Goal: Information Seeking & Learning: Learn about a topic

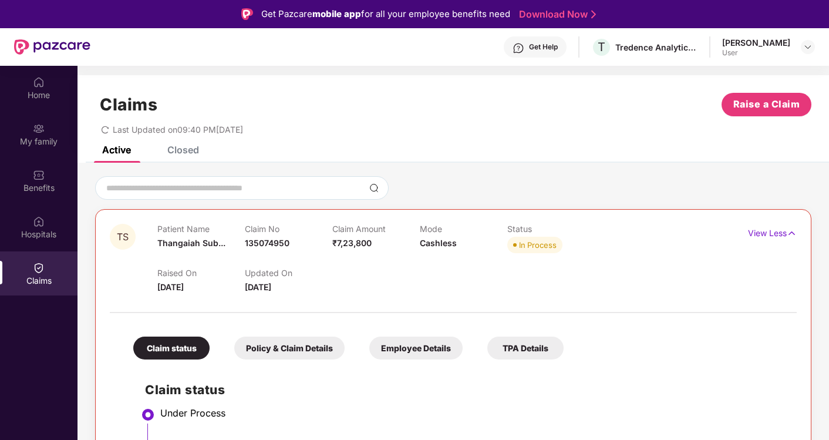
scroll to position [65, 0]
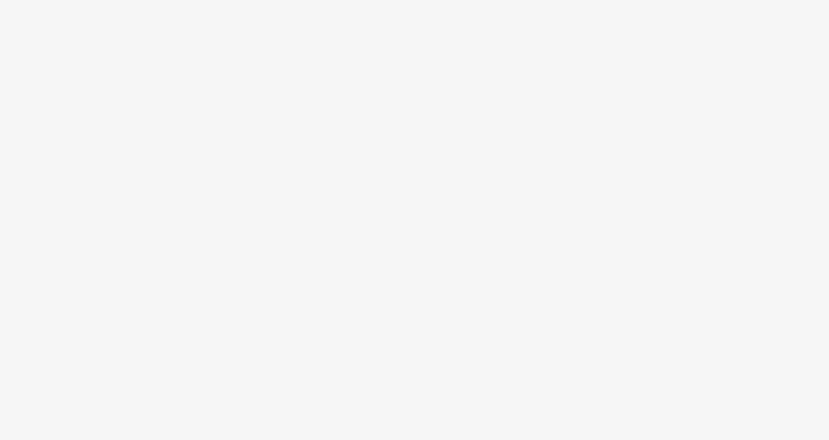
scroll to position [65, 0]
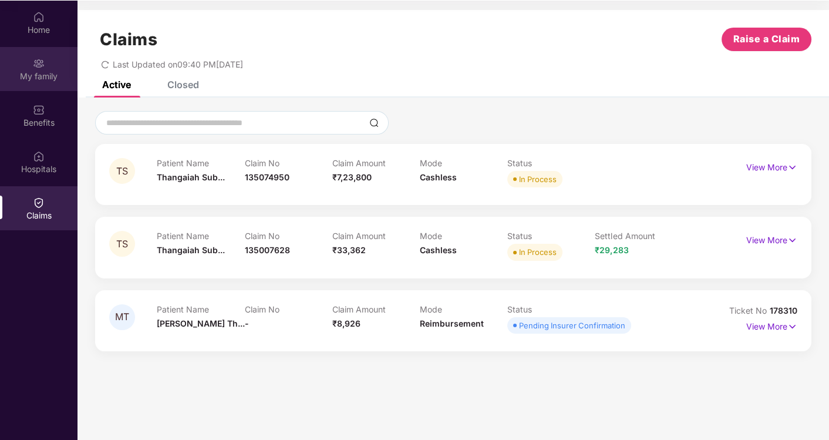
click at [35, 74] on div "My family" at bounding box center [39, 76] width 78 height 12
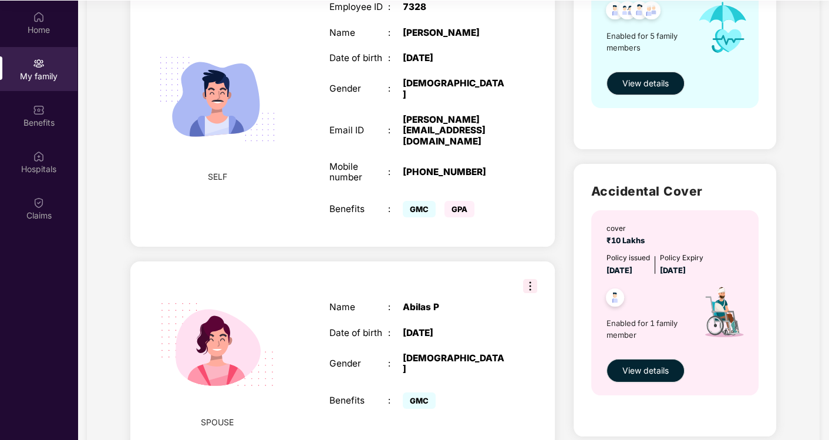
scroll to position [82, 0]
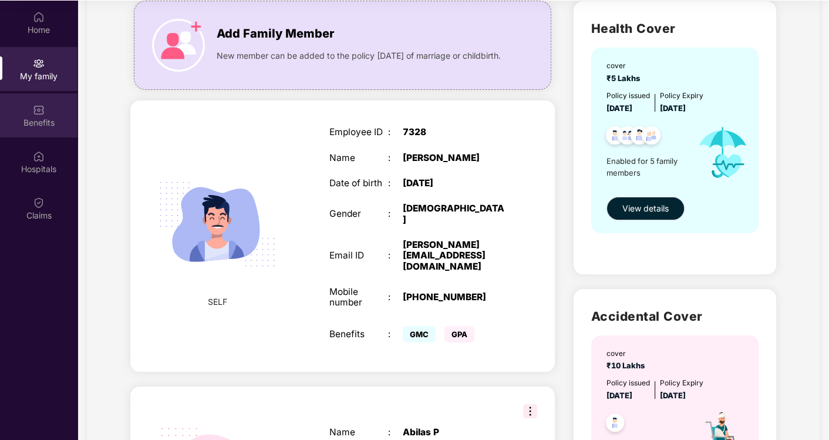
click at [33, 115] on div "Benefits" at bounding box center [39, 115] width 78 height 44
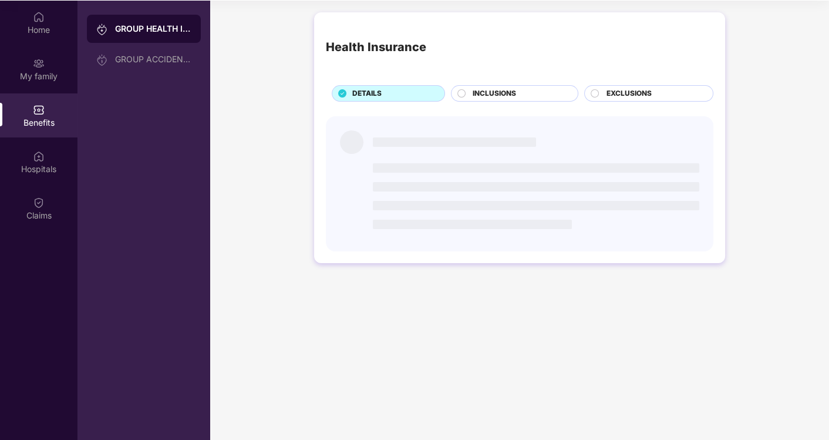
click at [499, 85] on div "INCLUSIONS" at bounding box center [514, 93] width 127 height 16
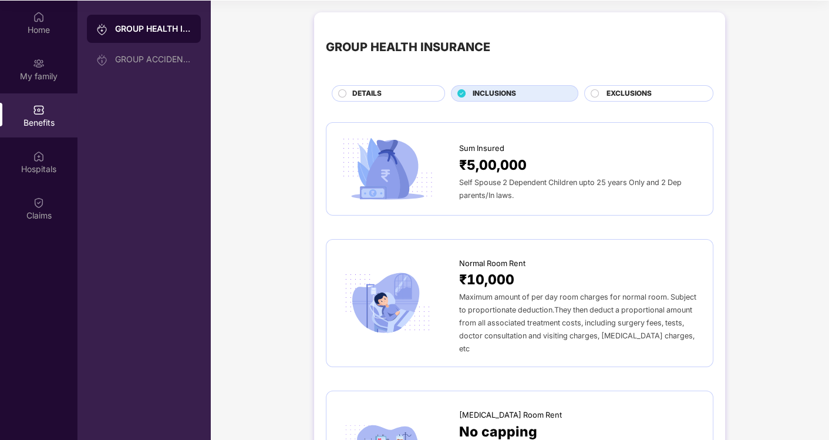
scroll to position [456, 0]
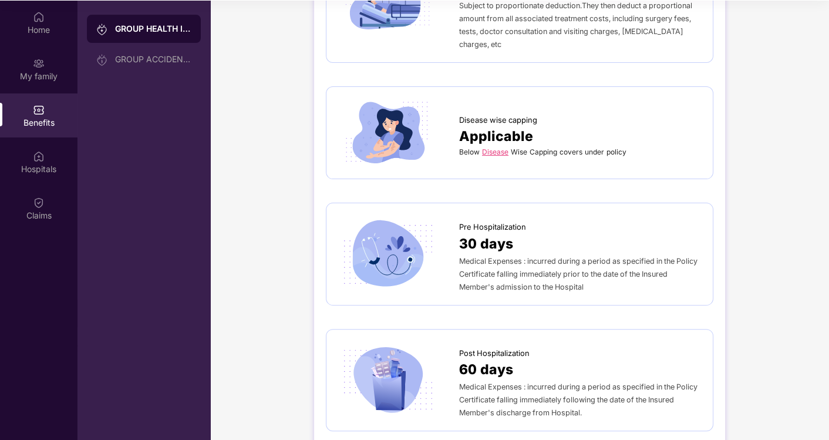
click at [502, 147] on link "Disease" at bounding box center [495, 151] width 26 height 9
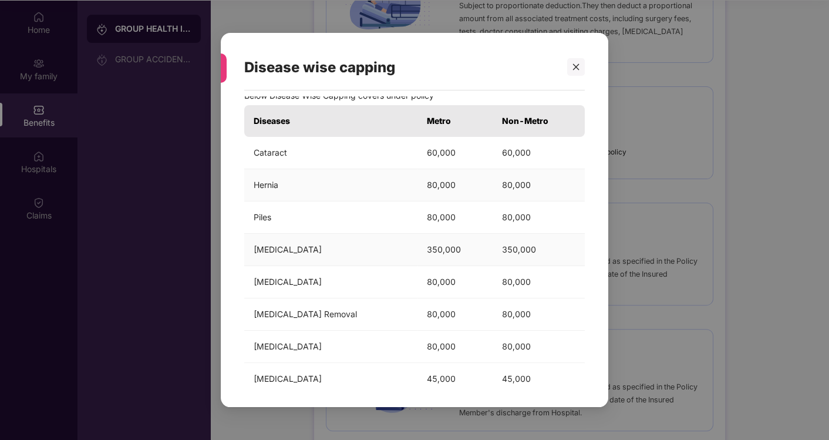
scroll to position [0, 0]
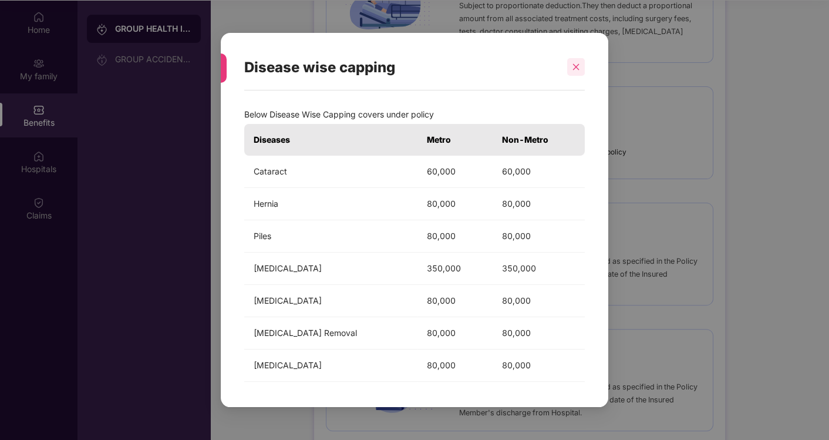
click at [573, 72] on div at bounding box center [576, 67] width 18 height 18
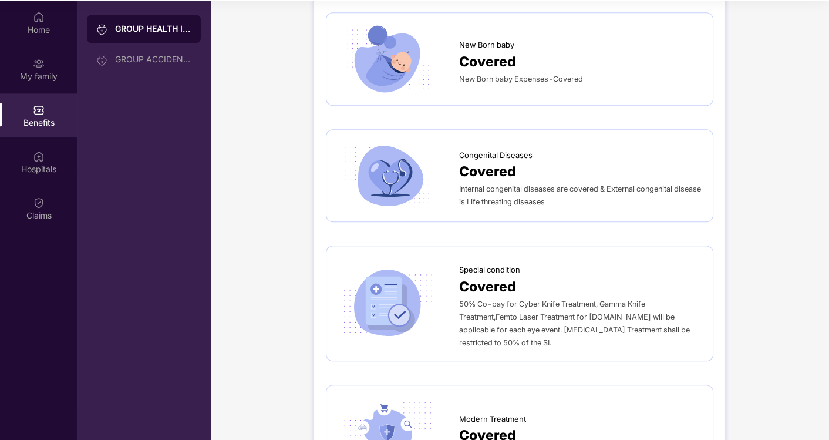
scroll to position [1762, 0]
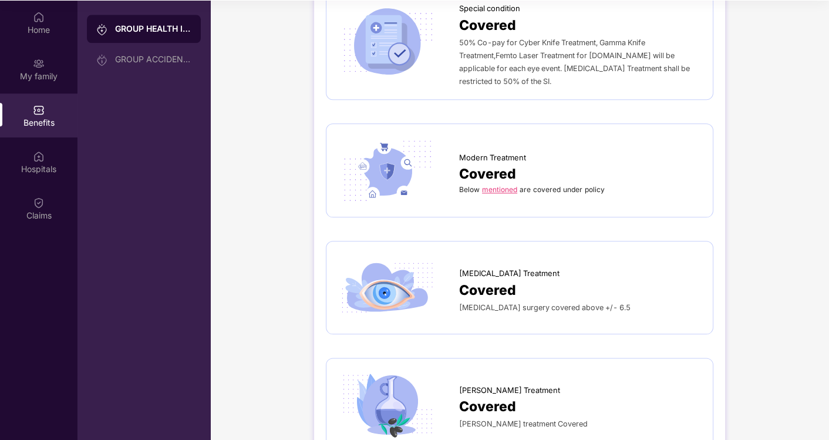
click at [503, 185] on link "mentioned" at bounding box center [499, 189] width 35 height 9
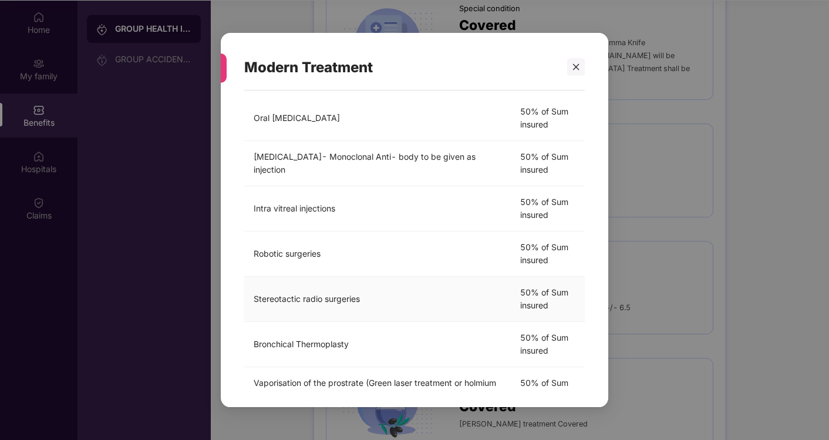
scroll to position [318, 0]
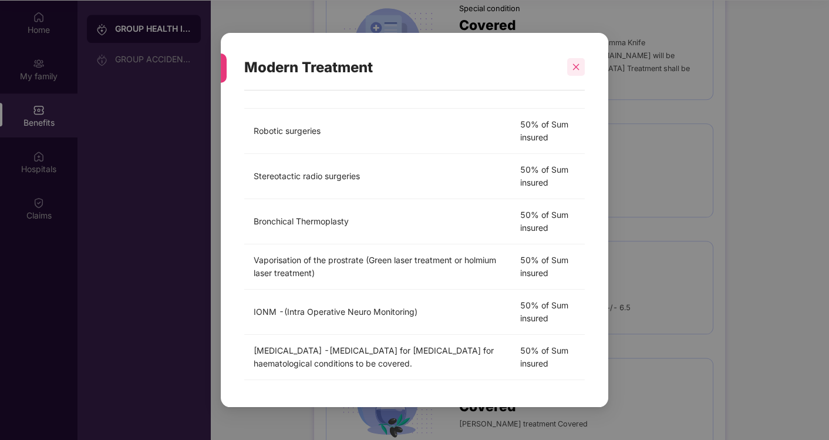
click at [573, 66] on icon "close" at bounding box center [576, 67] width 8 height 8
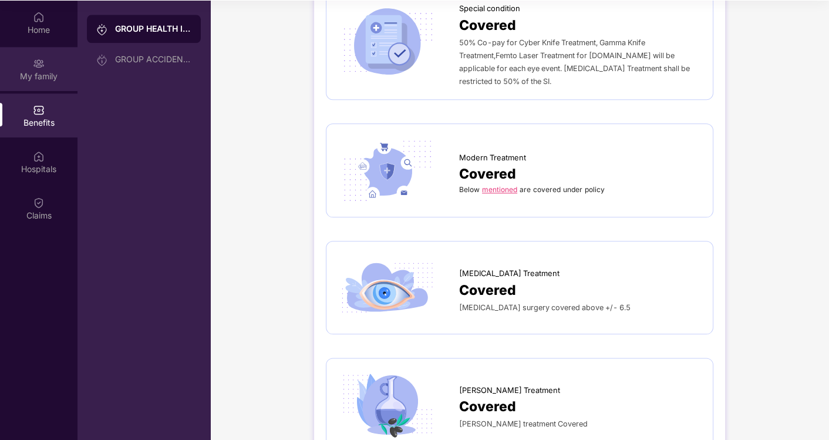
click at [33, 82] on div "My family" at bounding box center [39, 69] width 78 height 44
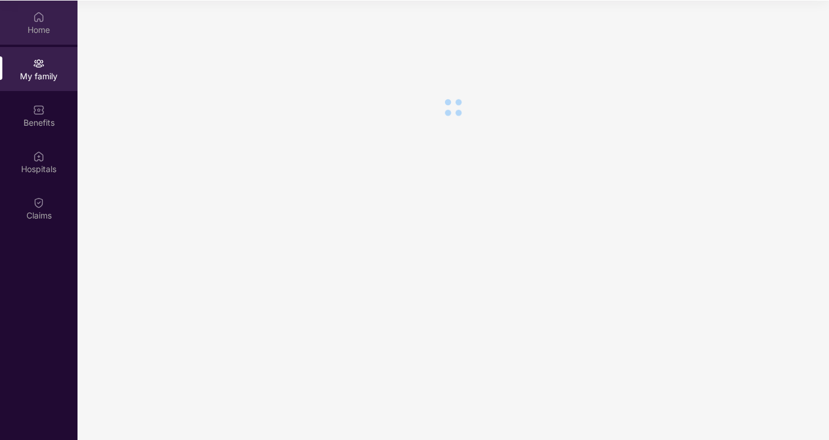
click at [45, 29] on div "Home" at bounding box center [39, 30] width 78 height 12
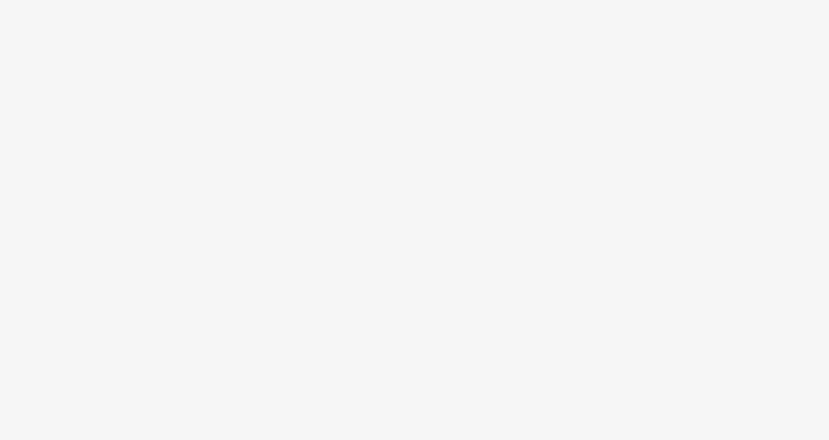
scroll to position [65, 0]
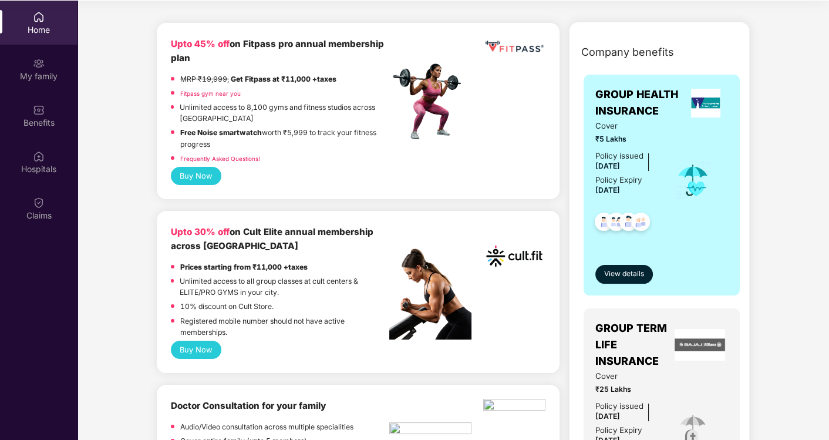
scroll to position [261, 0]
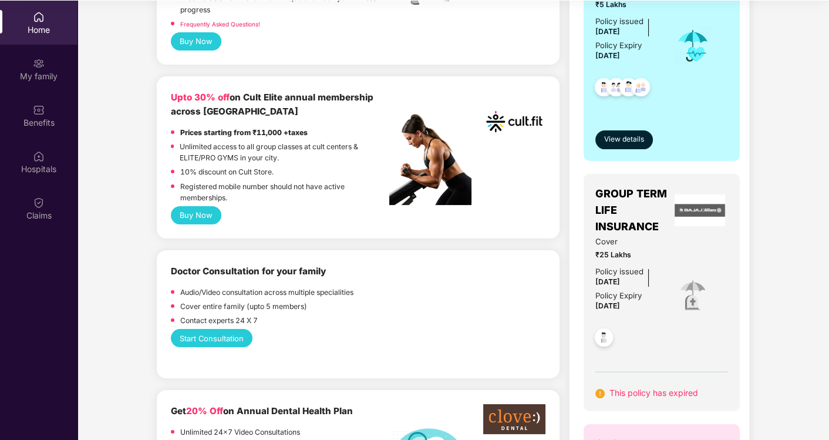
scroll to position [261, 0]
